Goal: Information Seeking & Learning: Learn about a topic

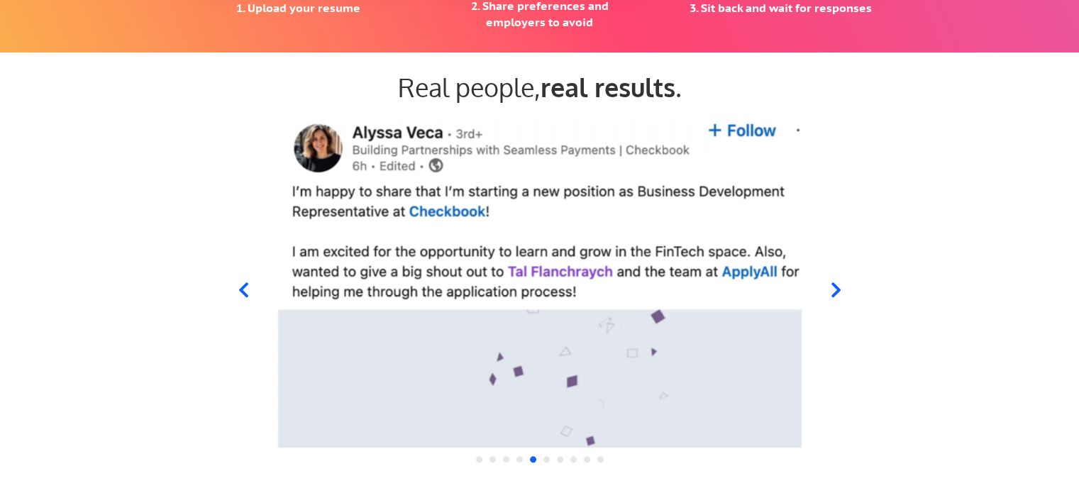
scroll to position [1347, 0]
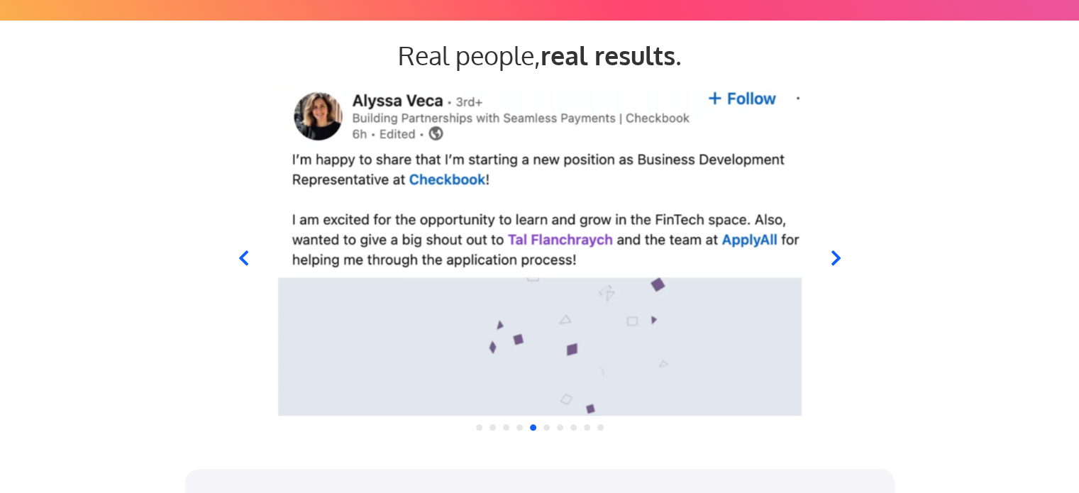
click at [838, 256] on icon at bounding box center [834, 257] width 9 height 15
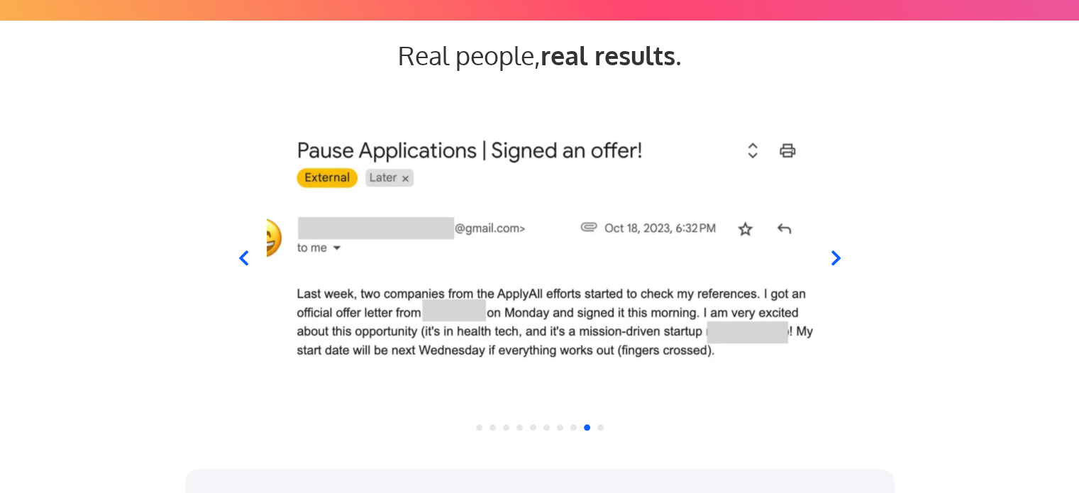
click at [837, 255] on icon at bounding box center [835, 258] width 18 height 18
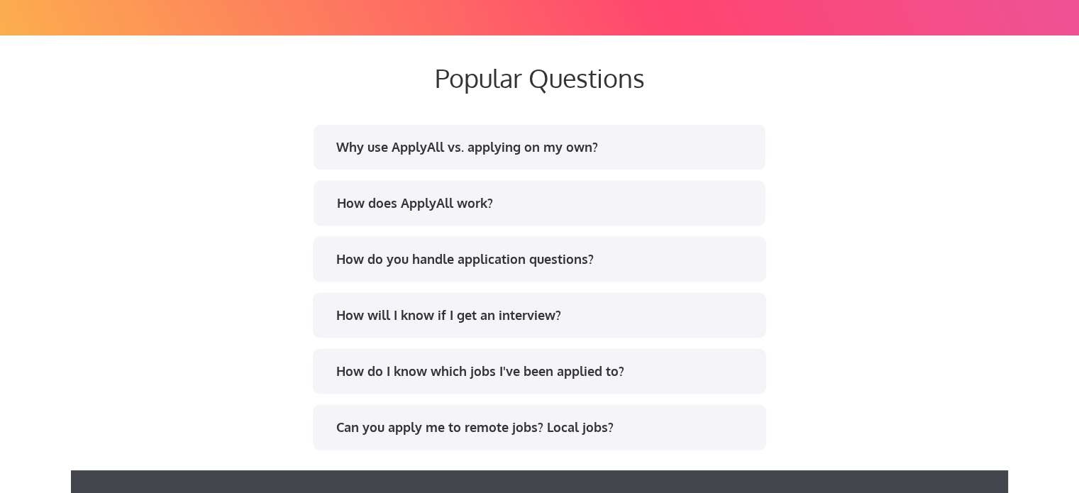
scroll to position [2695, 0]
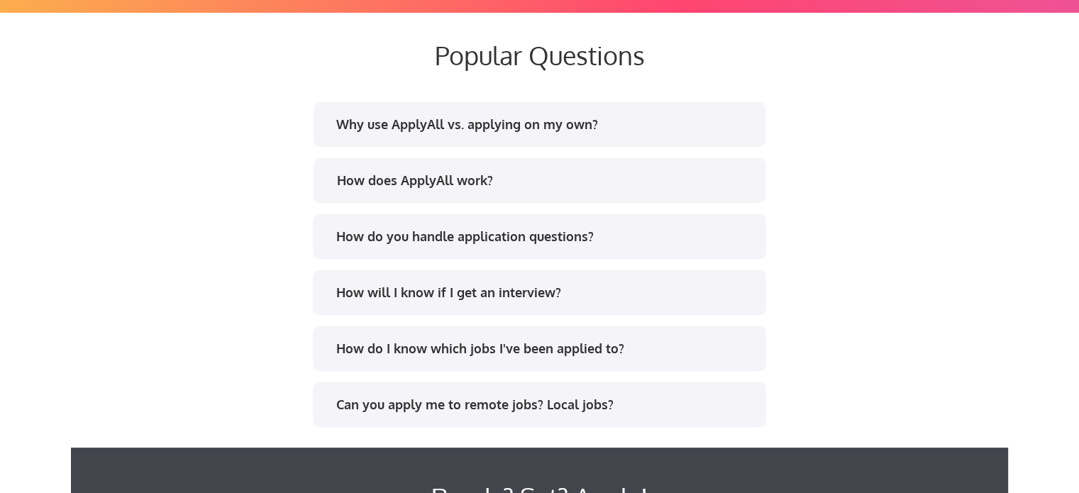
click at [690, 222] on div "How do you handle application questions?" at bounding box center [539, 235] width 453 height 45
click at [546, 232] on div "How do you handle application questions?" at bounding box center [544, 236] width 416 height 18
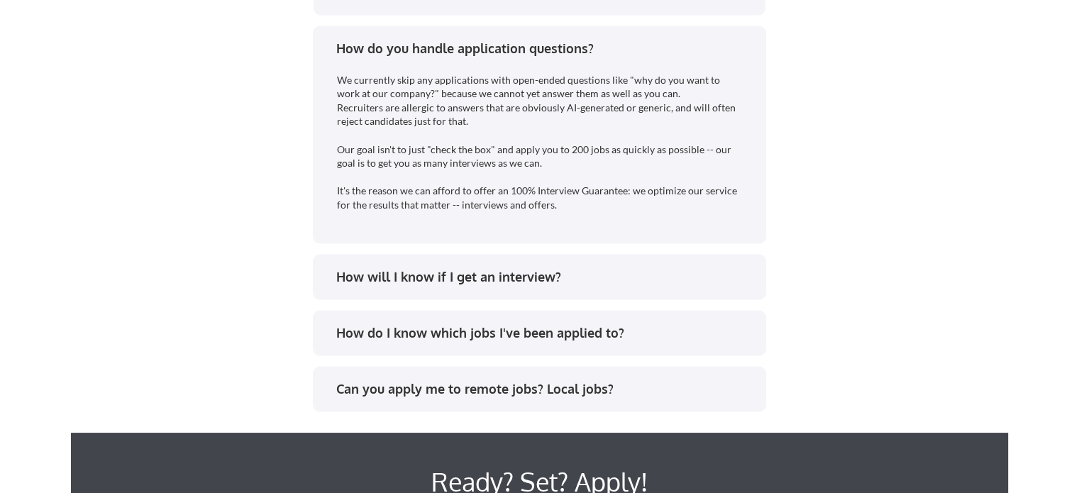
scroll to position [2907, 0]
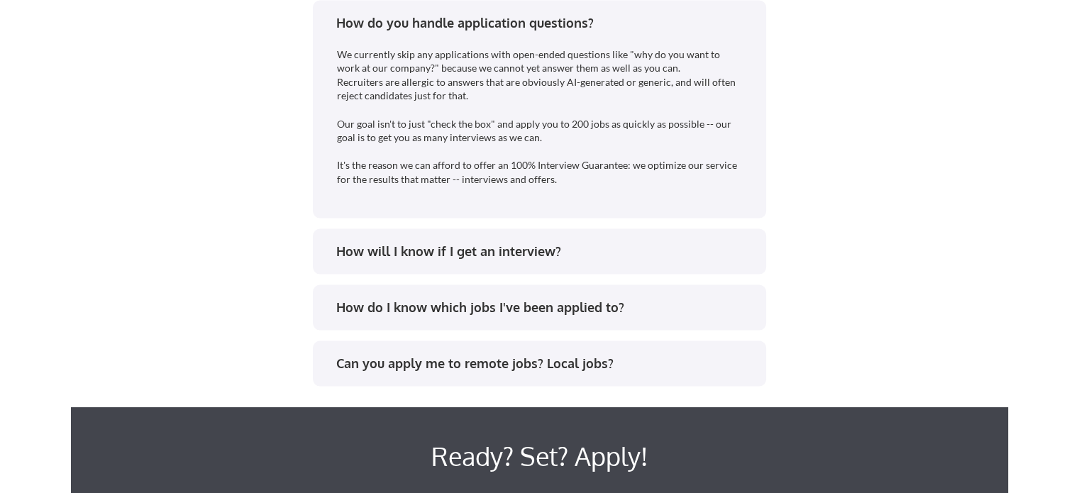
click at [562, 250] on div "How will I know if I get an interview?" at bounding box center [544, 252] width 416 height 18
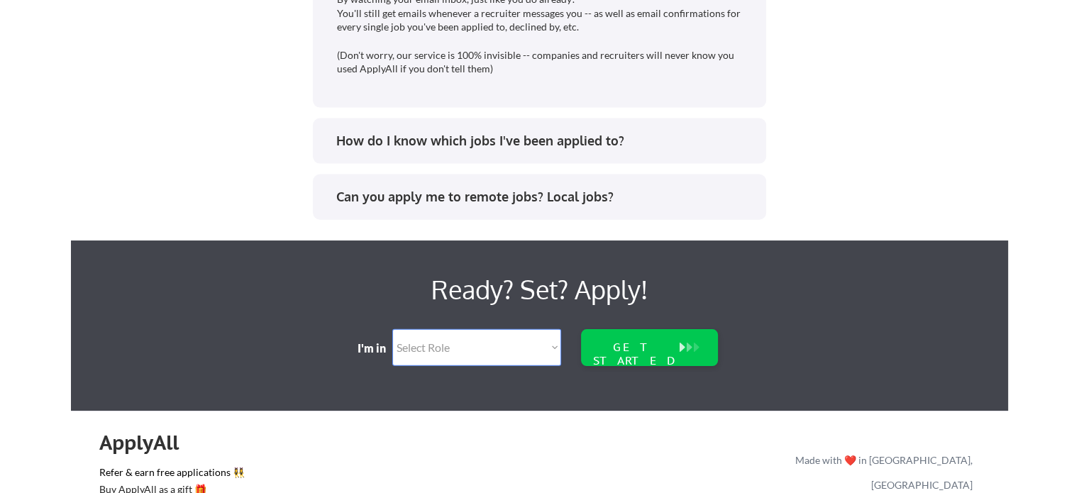
scroll to position [3262, 0]
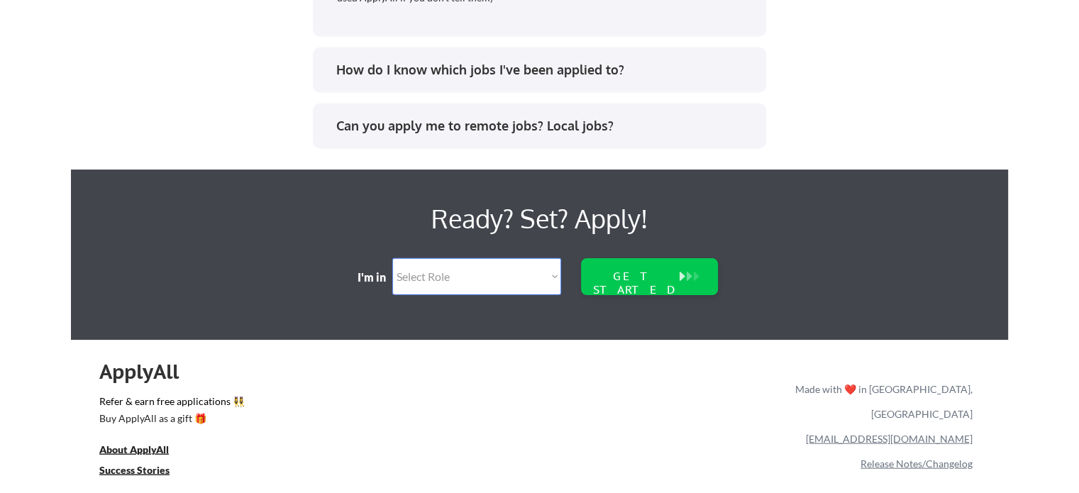
click at [509, 76] on div "How do I know which jobs I've been applied to?" at bounding box center [544, 70] width 416 height 18
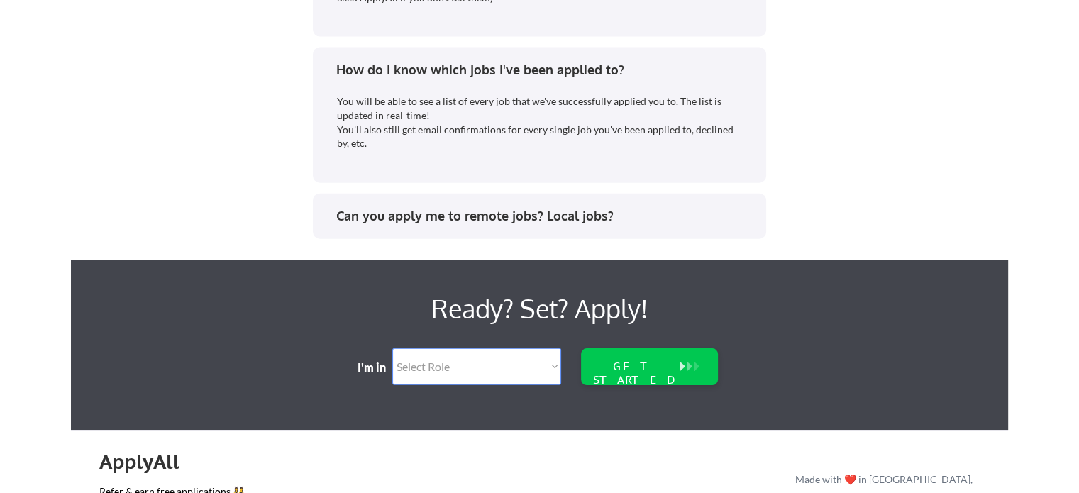
click at [488, 367] on select "Select Role Software Engineering Product Management Customer Success Sales UI/U…" at bounding box center [476, 366] width 169 height 37
select select ""data_science___analytics""
click at [392, 348] on select "Select Role Software Engineering Product Management Customer Success Sales UI/U…" at bounding box center [476, 366] width 169 height 37
select select ""data_science___analytics""
